Goal: Transaction & Acquisition: Purchase product/service

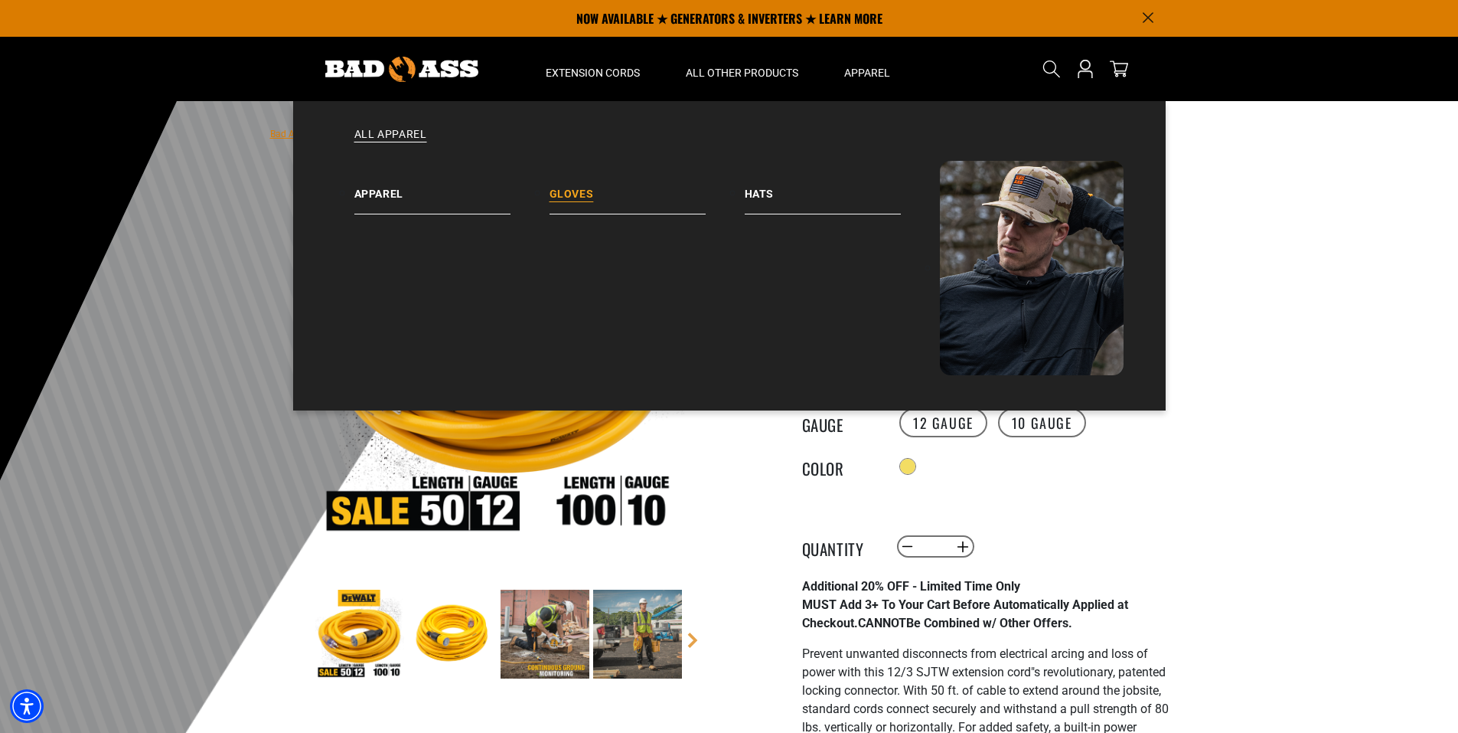
click at [569, 194] on link "Gloves" at bounding box center [647, 188] width 195 height 54
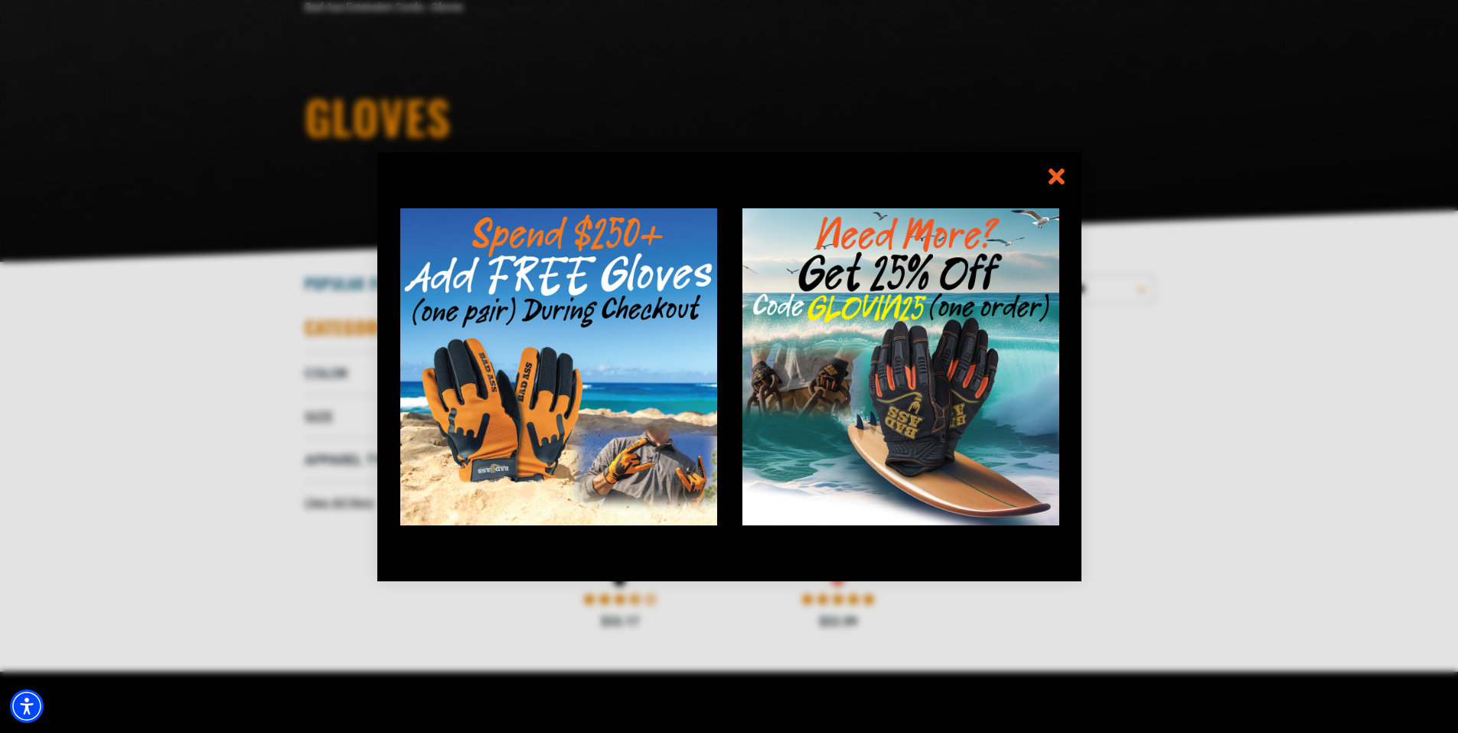
scroll to position [153, 0]
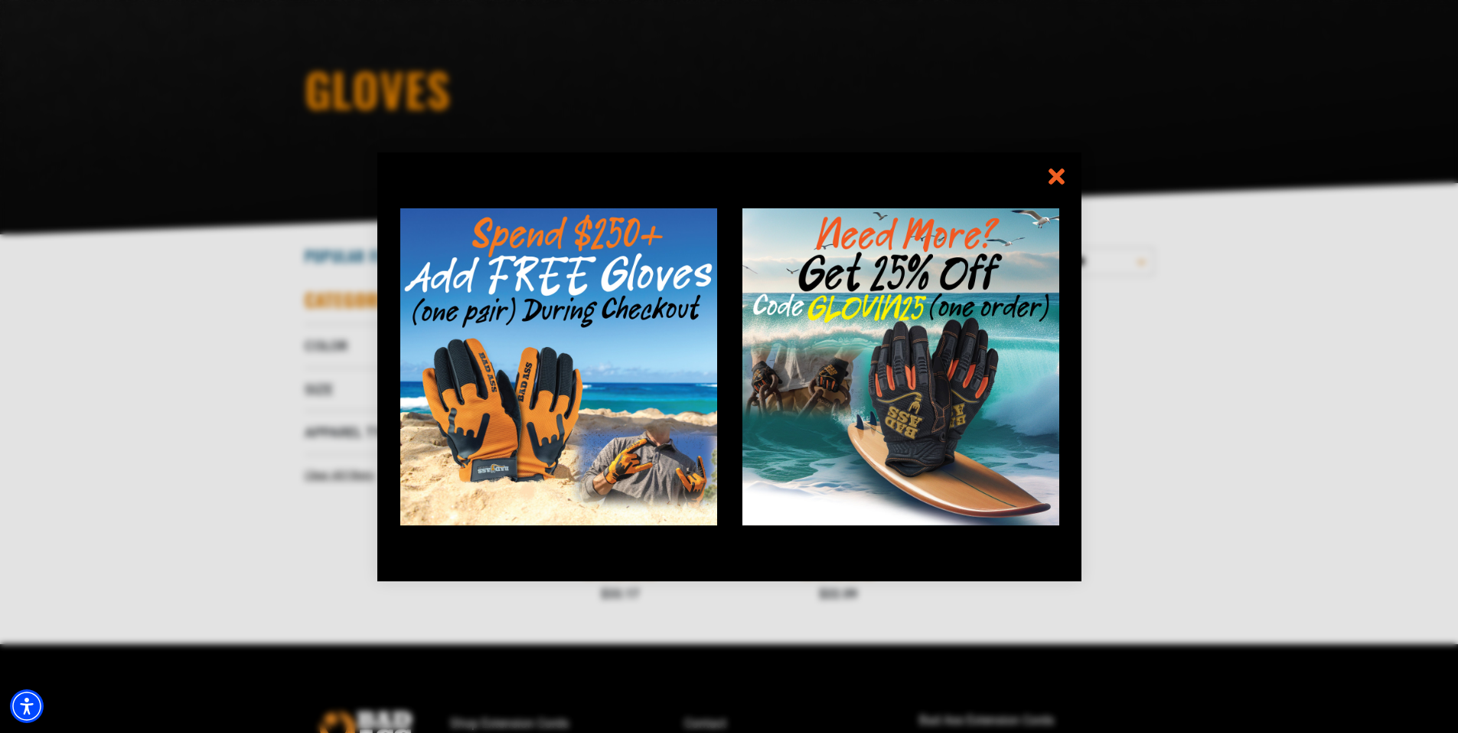
click at [1060, 178] on icon "information" at bounding box center [1056, 176] width 11 height 11
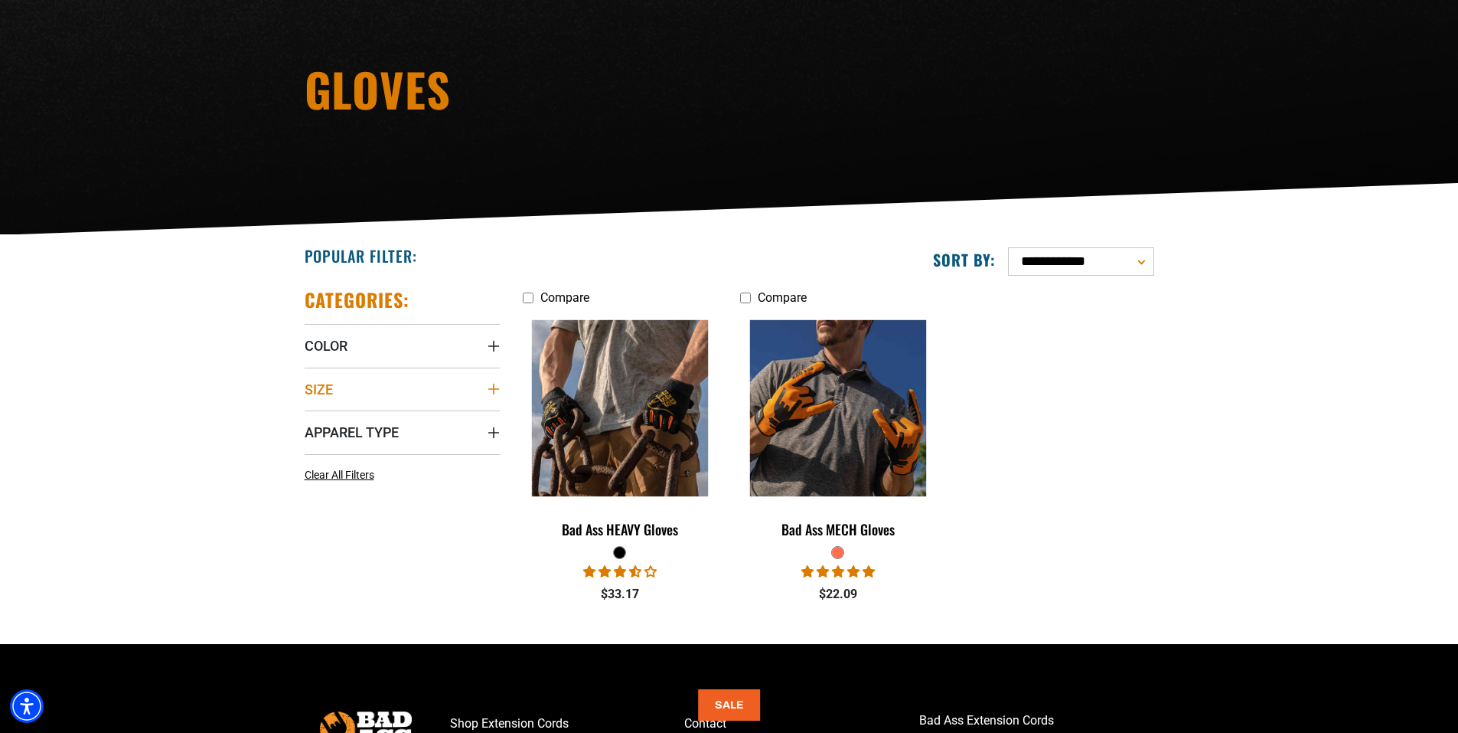
click at [375, 388] on summary "Size" at bounding box center [402, 388] width 195 height 43
